Goal: Task Accomplishment & Management: Manage account settings

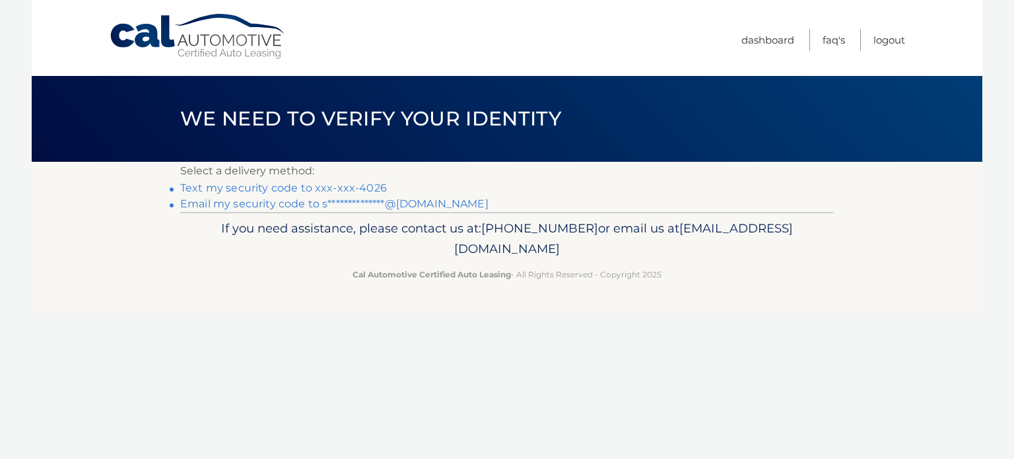
click at [367, 187] on link "Text my security code to xxx-xxx-4026" at bounding box center [283, 188] width 207 height 13
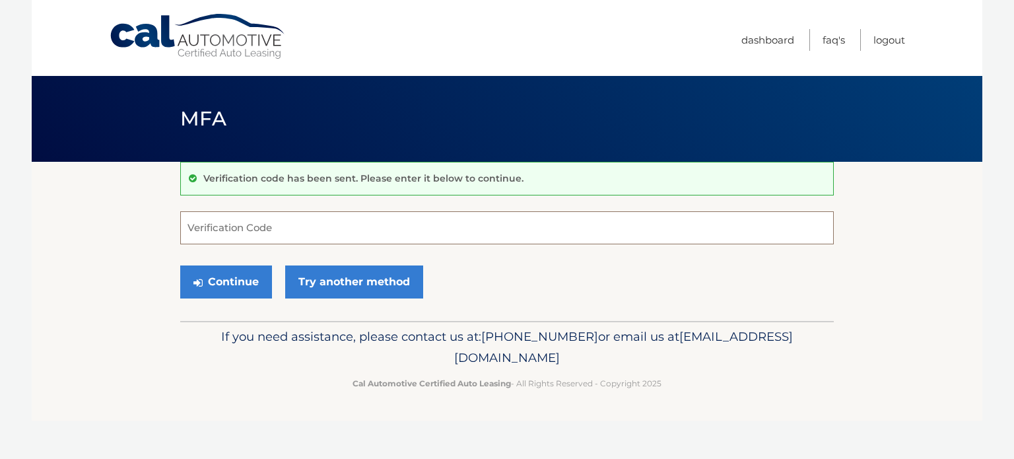
click at [288, 233] on input "Verification Code" at bounding box center [506, 227] width 653 height 33
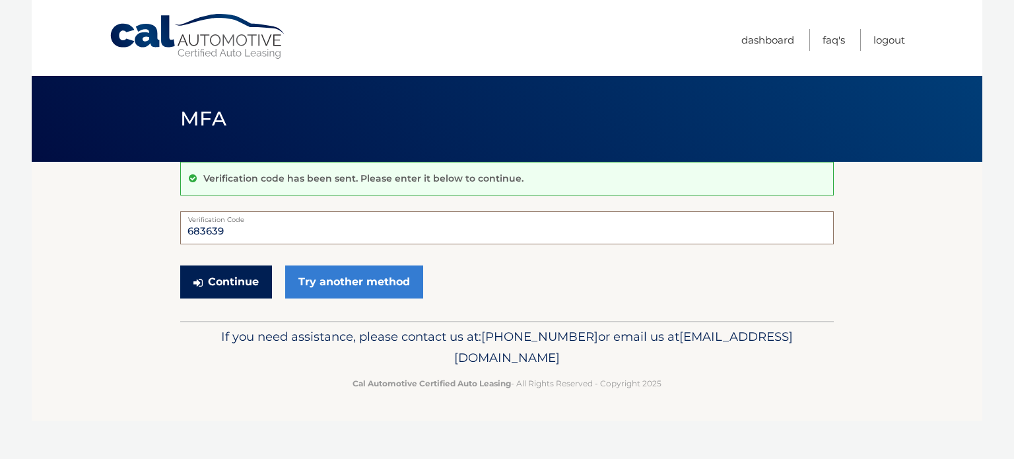
type input "683639"
click at [224, 282] on button "Continue" at bounding box center [226, 281] width 92 height 33
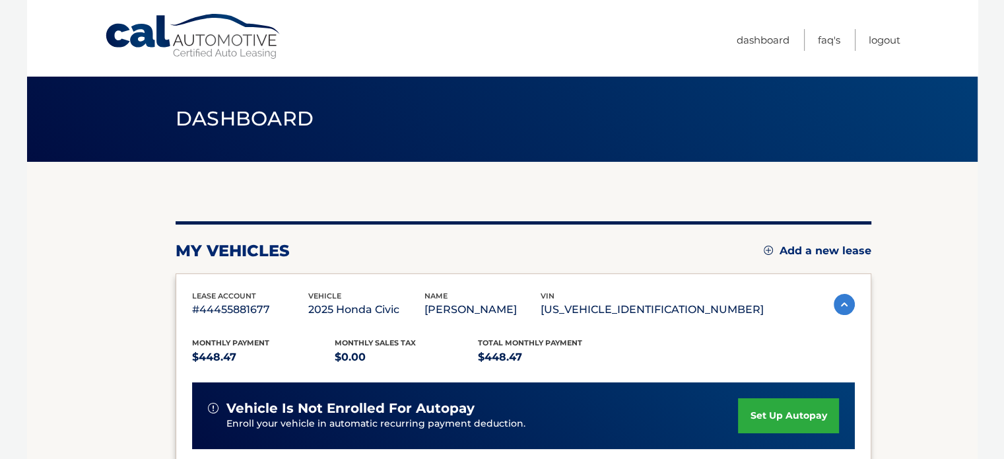
click at [466, 241] on div "my vehicles Add a new lease" at bounding box center [524, 251] width 696 height 20
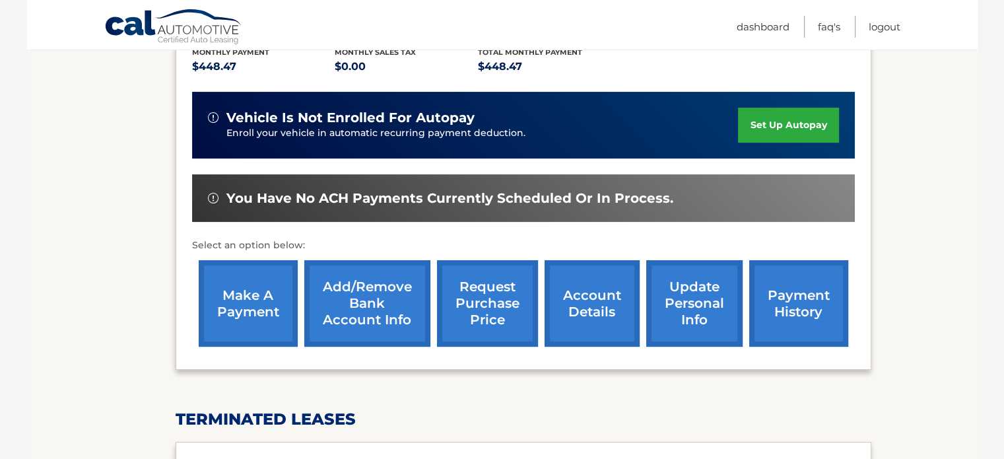
scroll to position [317, 0]
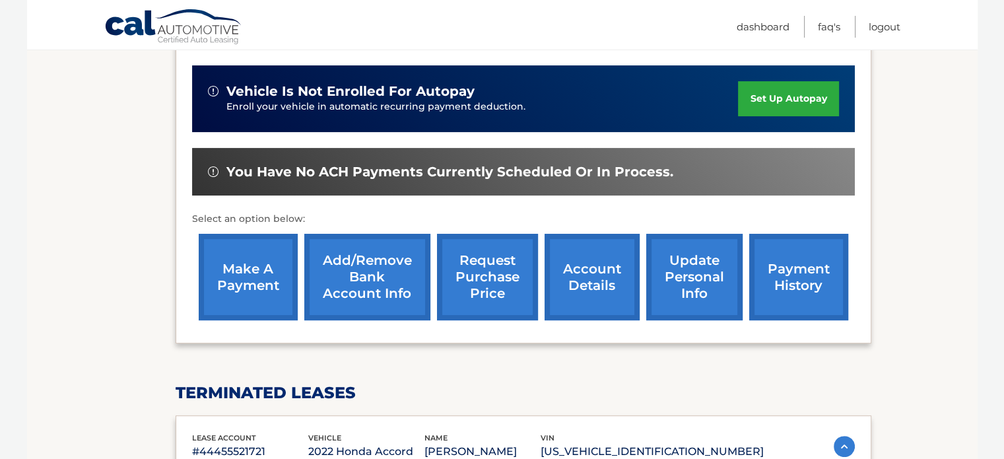
click at [235, 282] on link "make a payment" at bounding box center [248, 277] width 99 height 86
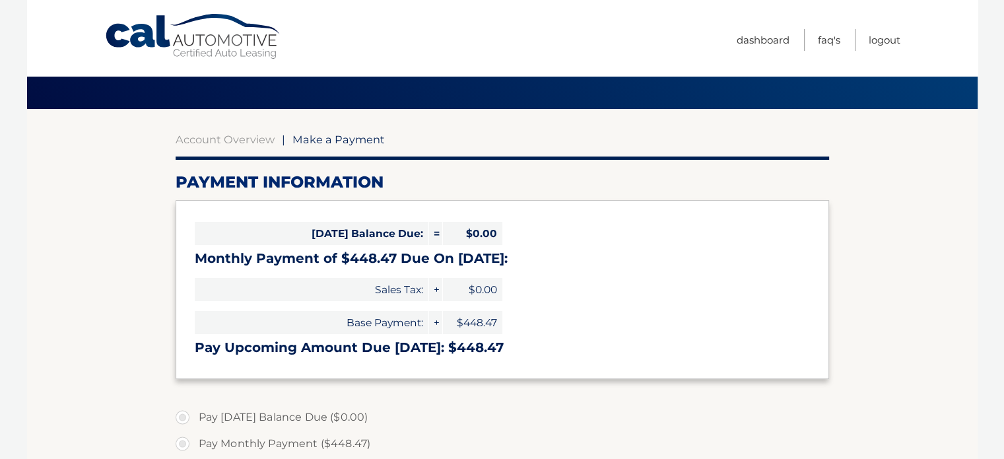
select select "NjUyNzQ0MDktZTQyNS00NmY4LTk5YTUtMGYxMjhlMDcwNzhl"
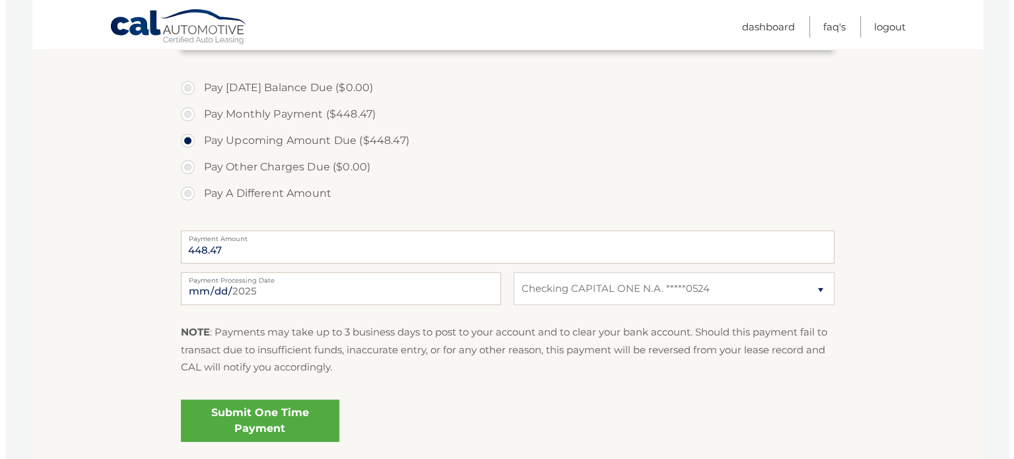
scroll to position [449, 0]
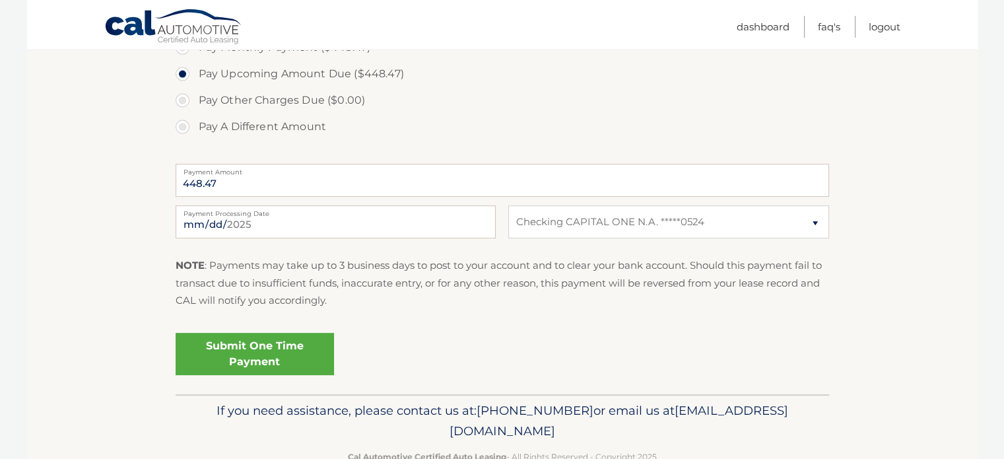
click at [230, 357] on link "Submit One Time Payment" at bounding box center [255, 354] width 158 height 42
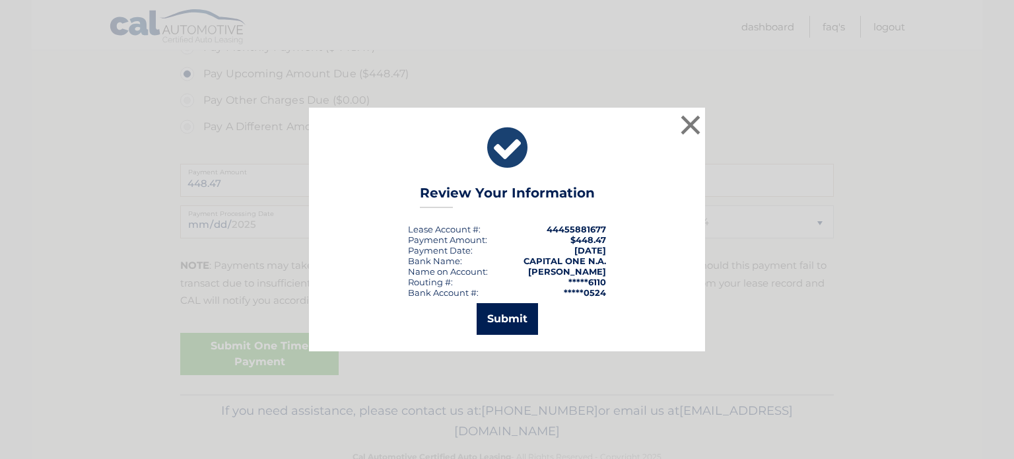
click at [502, 315] on button "Submit" at bounding box center [507, 319] width 61 height 32
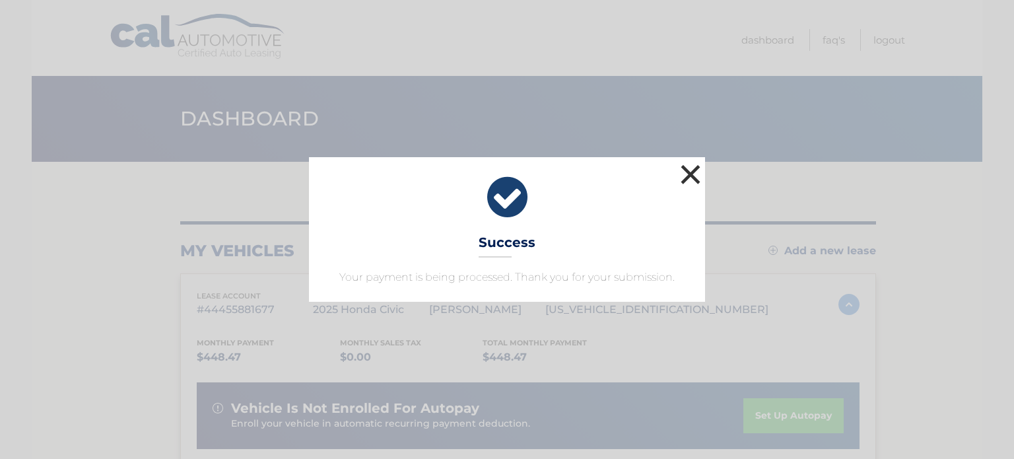
click at [692, 180] on button "×" at bounding box center [690, 174] width 26 height 26
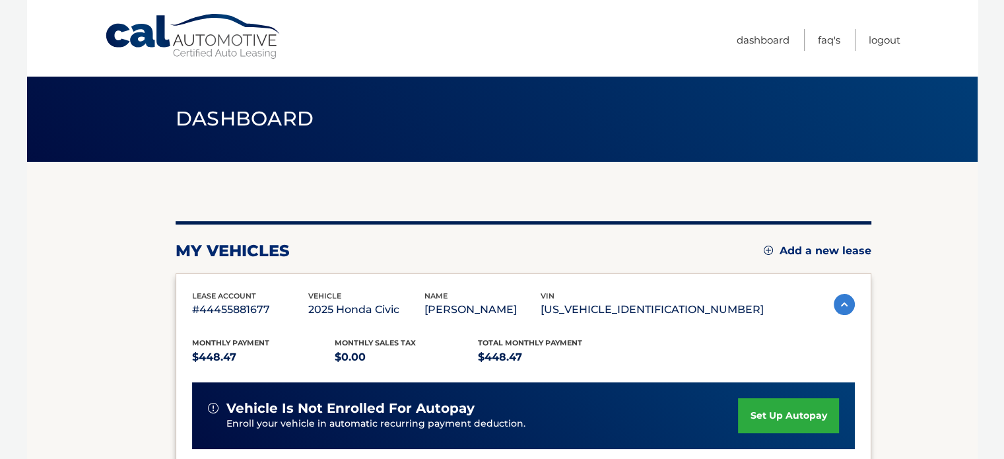
click at [886, 42] on link "Logout" at bounding box center [885, 40] width 32 height 22
